Goal: Navigation & Orientation: Find specific page/section

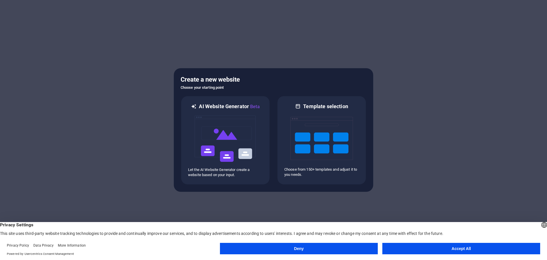
click at [426, 246] on button "Accept All" at bounding box center [462, 248] width 158 height 11
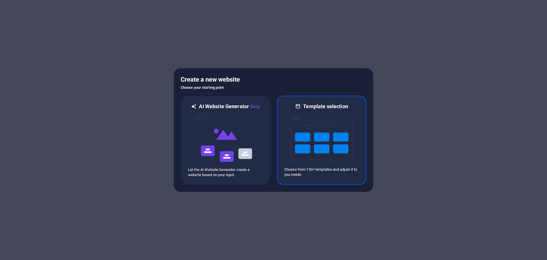
click at [342, 149] on img at bounding box center [322, 138] width 63 height 57
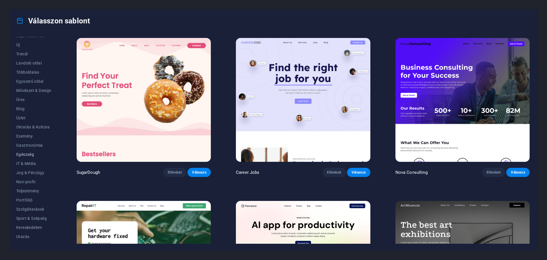
scroll to position [21, 0]
click at [31, 240] on span "Drótváz" at bounding box center [33, 239] width 35 height 5
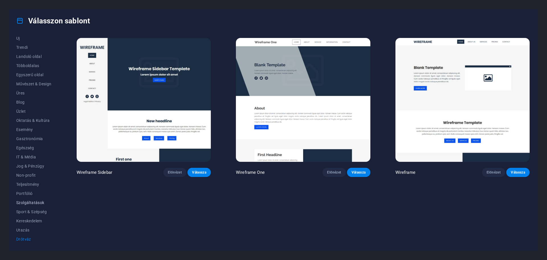
click at [20, 200] on span "Szolgáltatások" at bounding box center [33, 202] width 35 height 5
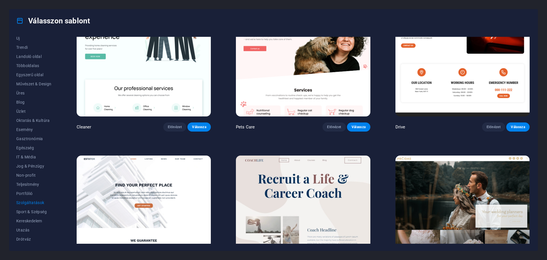
scroll to position [399, 0]
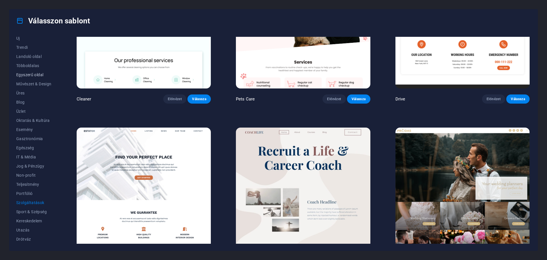
click at [26, 74] on span "Egyszerű oldal" at bounding box center [33, 74] width 35 height 5
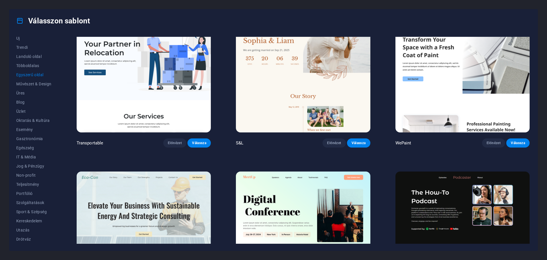
scroll to position [29, 0]
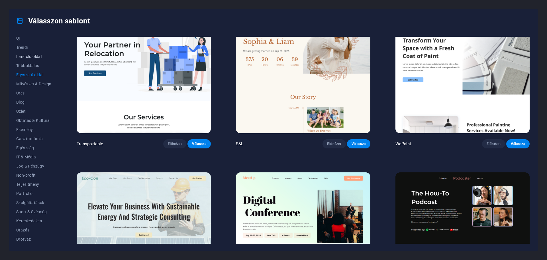
click at [32, 54] on span "Landoló oldal" at bounding box center [33, 56] width 35 height 5
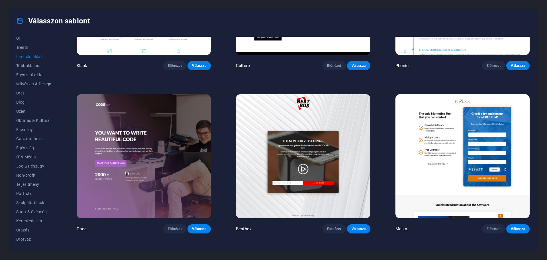
scroll to position [143, 0]
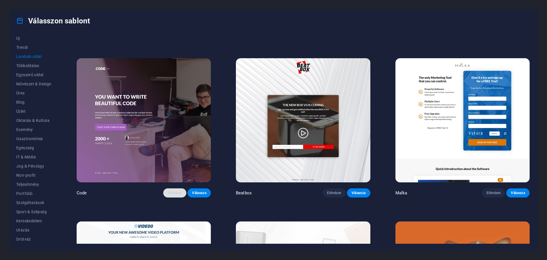
click at [172, 193] on span "Előnézet" at bounding box center [175, 192] width 14 height 5
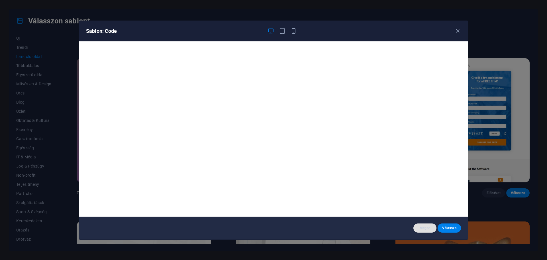
click at [426, 229] on span "Mégse" at bounding box center [425, 228] width 14 height 5
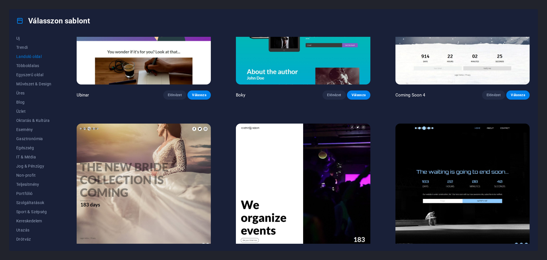
scroll to position [1229, 0]
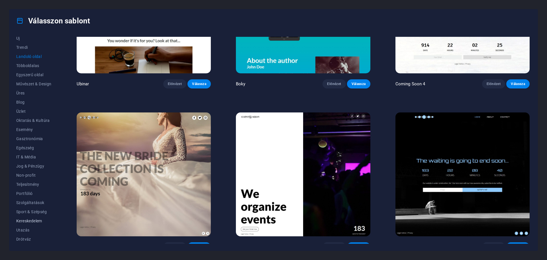
click at [34, 222] on span "Kereskedelem" at bounding box center [33, 220] width 35 height 5
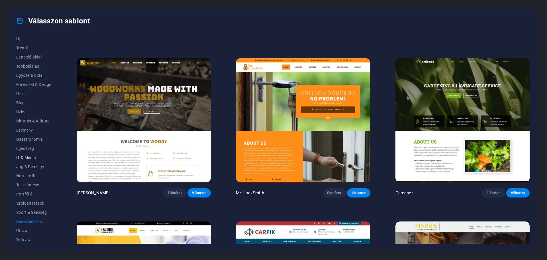
scroll to position [21, 0]
click at [30, 195] on span "Portfólió" at bounding box center [33, 193] width 35 height 5
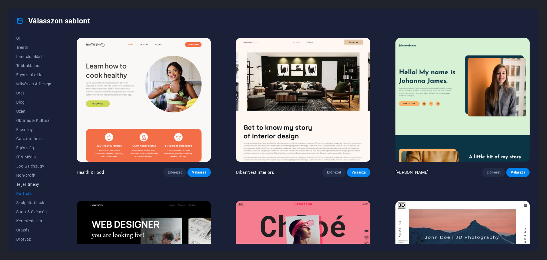
click at [32, 184] on span "Teljesítmény" at bounding box center [33, 184] width 35 height 5
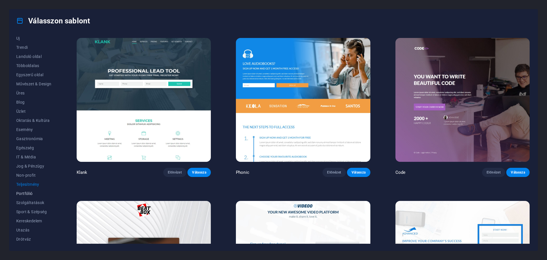
click at [31, 192] on span "Portfólió" at bounding box center [33, 193] width 35 height 5
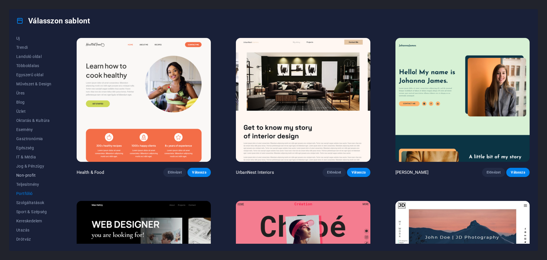
click at [31, 175] on span "Non-profit" at bounding box center [33, 175] width 35 height 5
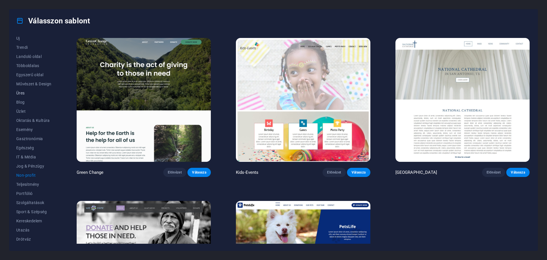
click at [16, 94] on span "Üres" at bounding box center [33, 93] width 35 height 5
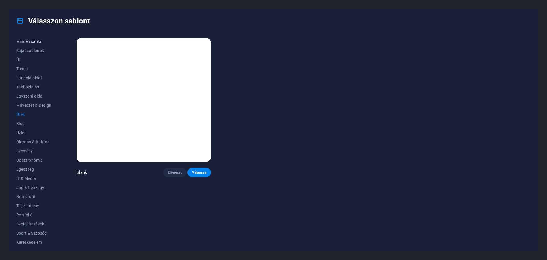
click at [22, 41] on span "Minden sablon" at bounding box center [33, 41] width 35 height 5
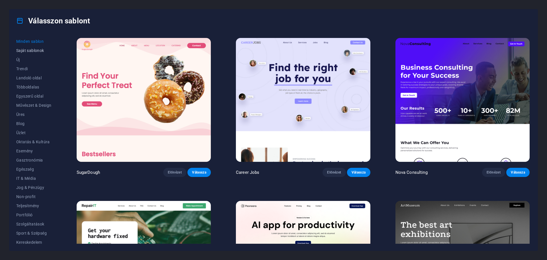
click at [25, 50] on span "Saját sablonok" at bounding box center [33, 50] width 35 height 5
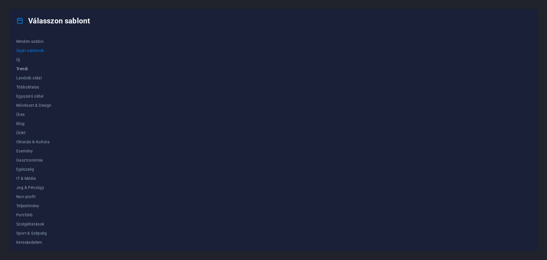
click at [22, 68] on span "Trendi" at bounding box center [33, 68] width 35 height 5
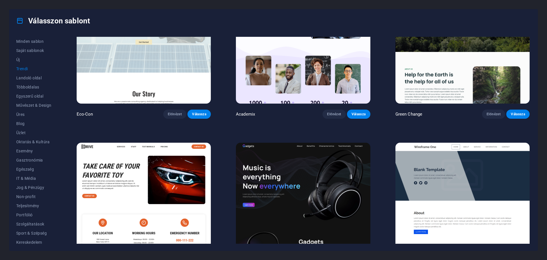
scroll to position [456, 0]
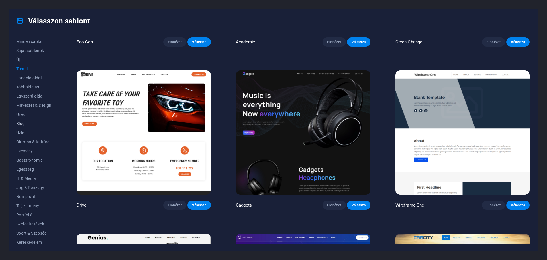
click at [21, 122] on span "Blog" at bounding box center [33, 123] width 35 height 5
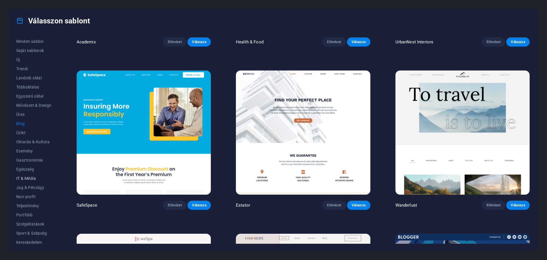
click at [33, 178] on span "IT & Média" at bounding box center [33, 178] width 35 height 5
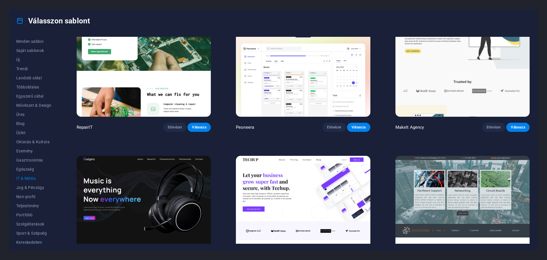
scroll to position [0, 0]
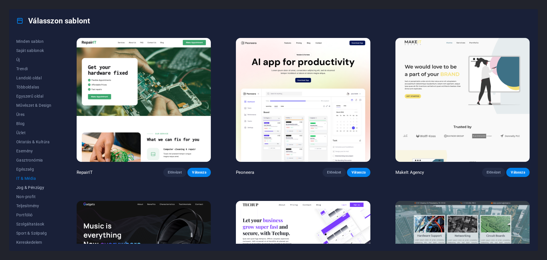
click at [38, 187] on span "Jog & Pénzügy" at bounding box center [33, 187] width 35 height 5
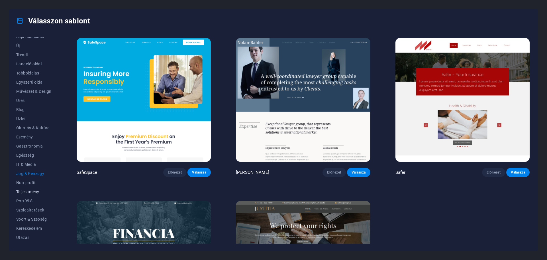
scroll to position [21, 0]
click at [39, 208] on button "Sport & Szépség" at bounding box center [33, 211] width 35 height 9
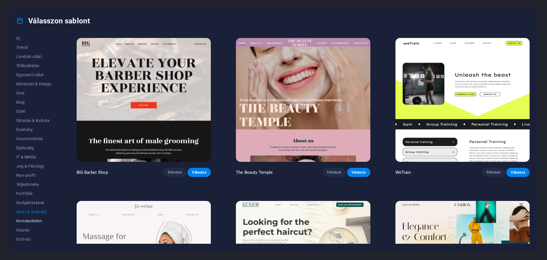
click at [34, 222] on span "Kereskedelem" at bounding box center [33, 220] width 35 height 5
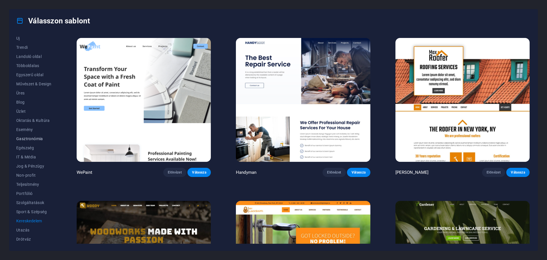
scroll to position [0, 0]
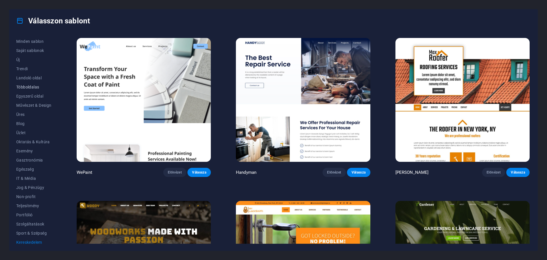
click at [27, 88] on span "Többoldalas" at bounding box center [33, 87] width 35 height 5
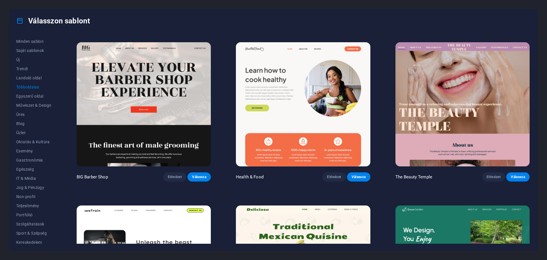
scroll to position [485, 0]
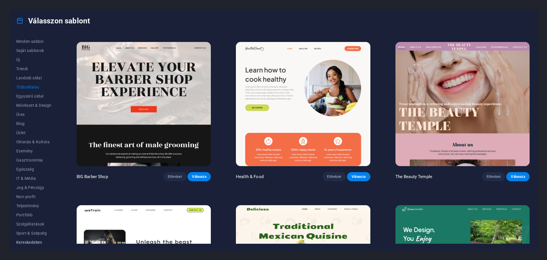
click at [37, 241] on span "Kereskedelem" at bounding box center [33, 242] width 35 height 5
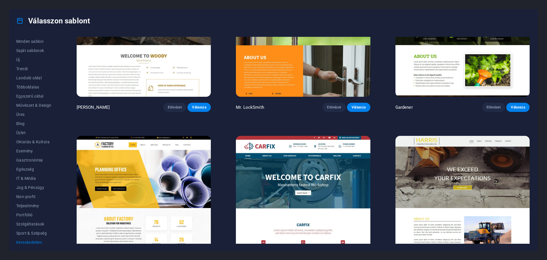
scroll to position [257, 0]
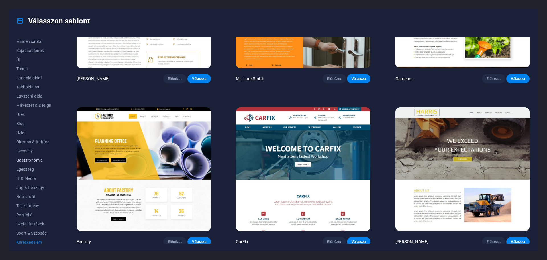
click at [32, 158] on span "Gasztronómia" at bounding box center [33, 160] width 35 height 5
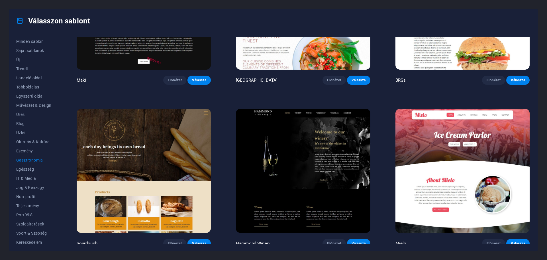
scroll to position [428, 0]
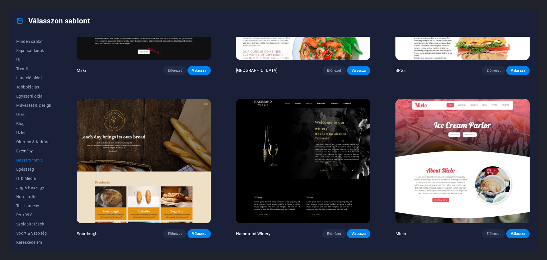
click at [32, 151] on span "Esemény" at bounding box center [33, 151] width 35 height 5
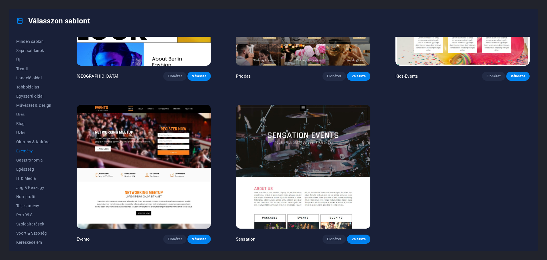
scroll to position [0, 0]
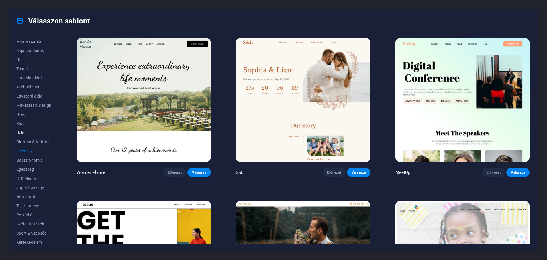
click at [21, 132] on span "Üzlet" at bounding box center [33, 132] width 35 height 5
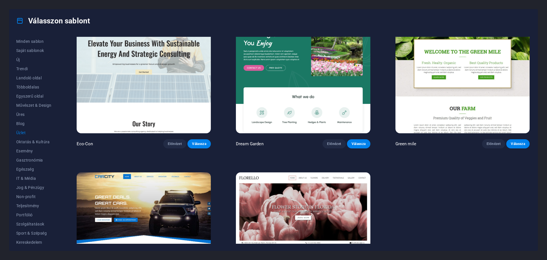
scroll to position [95, 0]
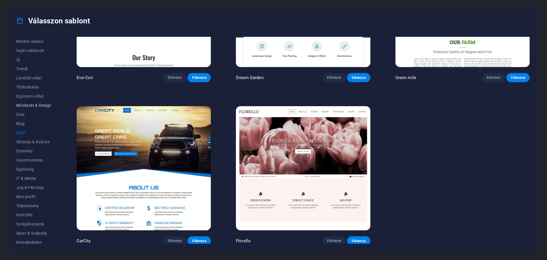
click at [40, 105] on span "Művészet & Design" at bounding box center [33, 105] width 35 height 5
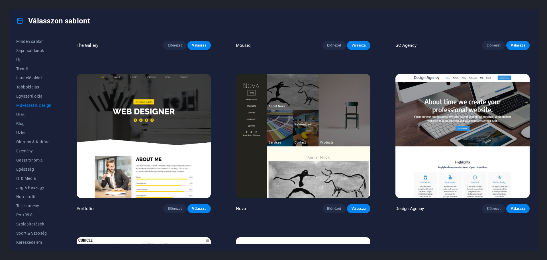
scroll to position [485, 0]
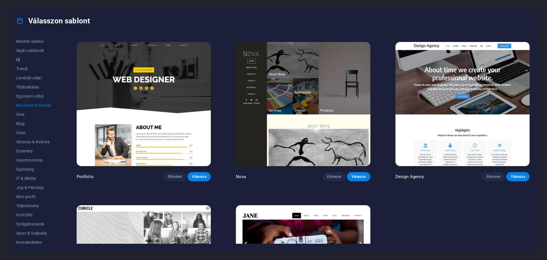
click at [17, 61] on span "Új" at bounding box center [33, 59] width 35 height 5
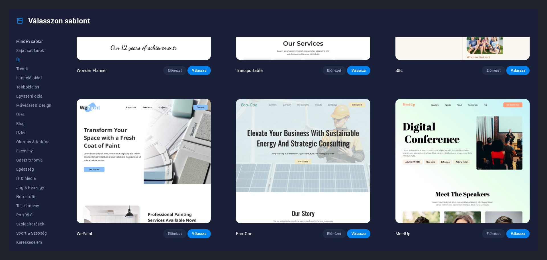
scroll to position [314, 0]
